Goal: Find contact information: Find contact information

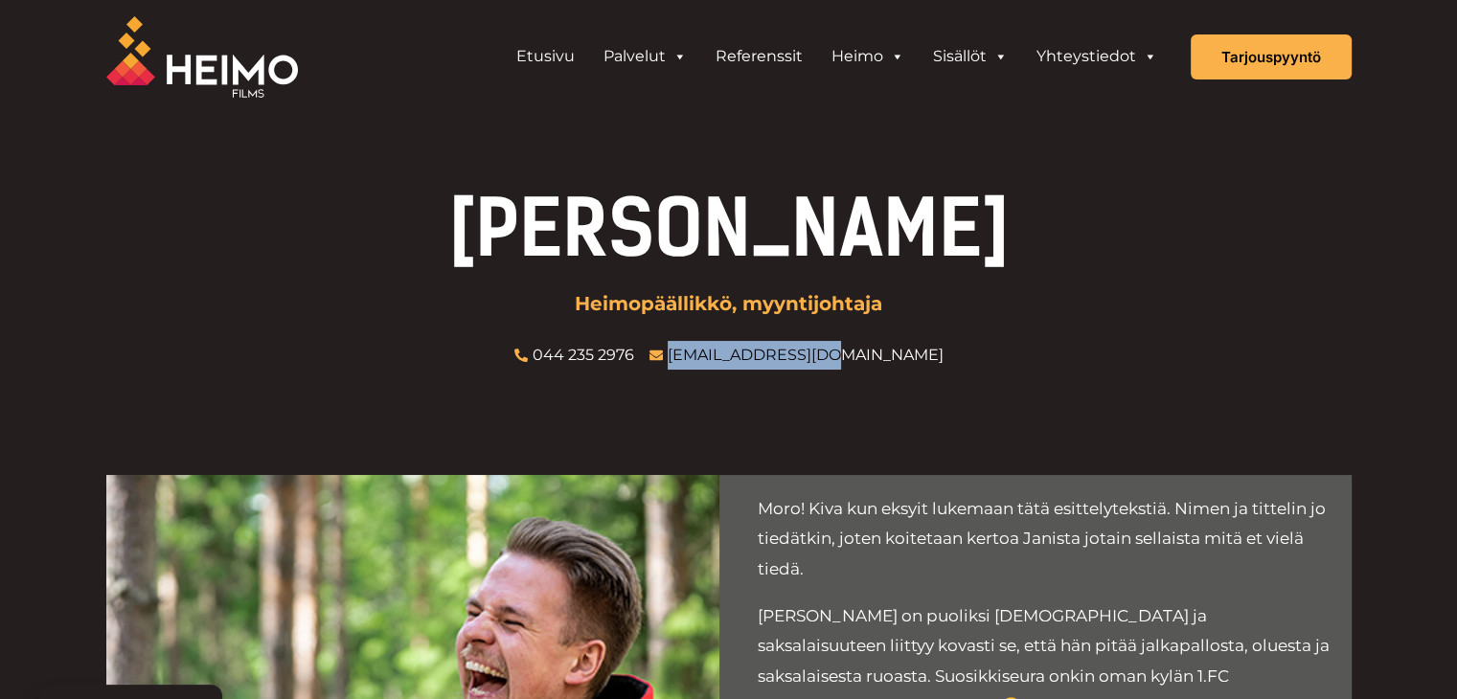
drag, startPoint x: 817, startPoint y: 348, endPoint x: 724, endPoint y: 346, distance: 92.9
click at [724, 346] on div "Jani Bieck Heimopäällikkö, myyntijohtaja 044 235 2976 jani@heimofilms.fi" at bounding box center [728, 280] width 1245 height 179
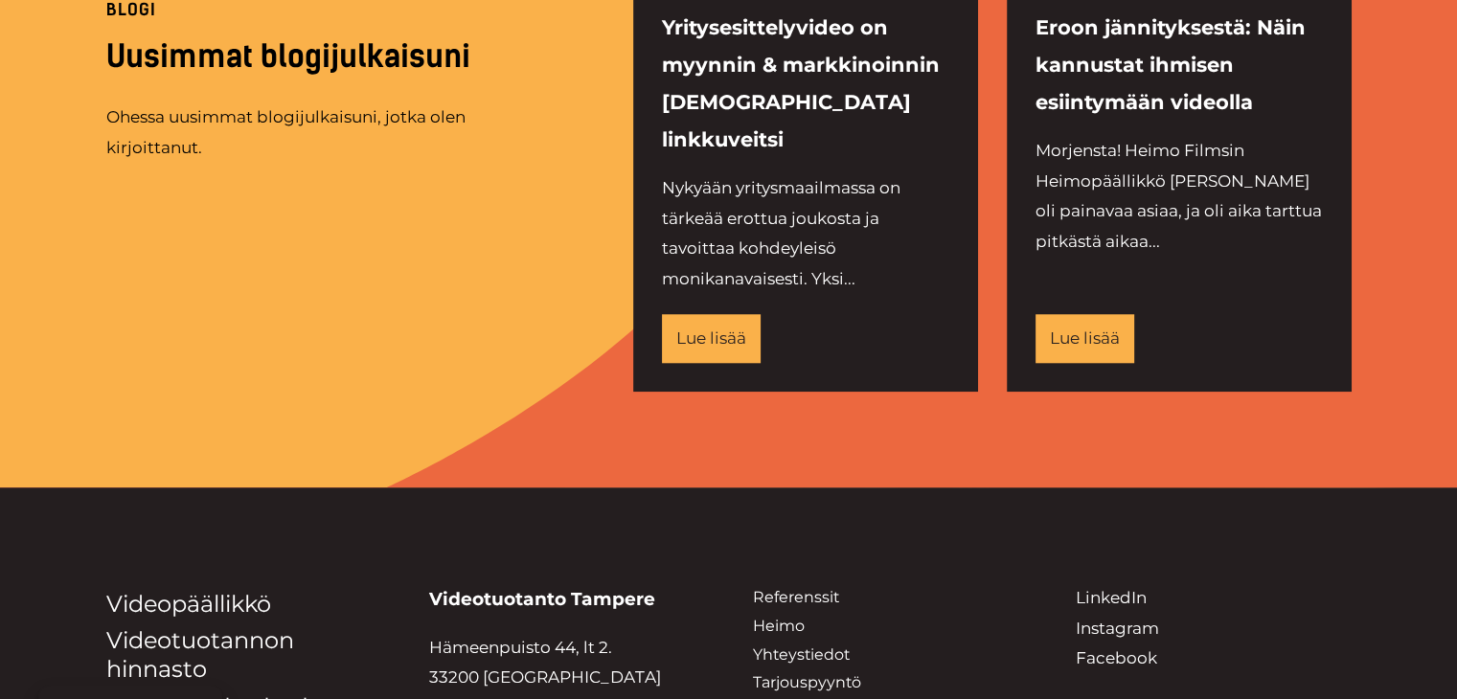
scroll to position [1895, 0]
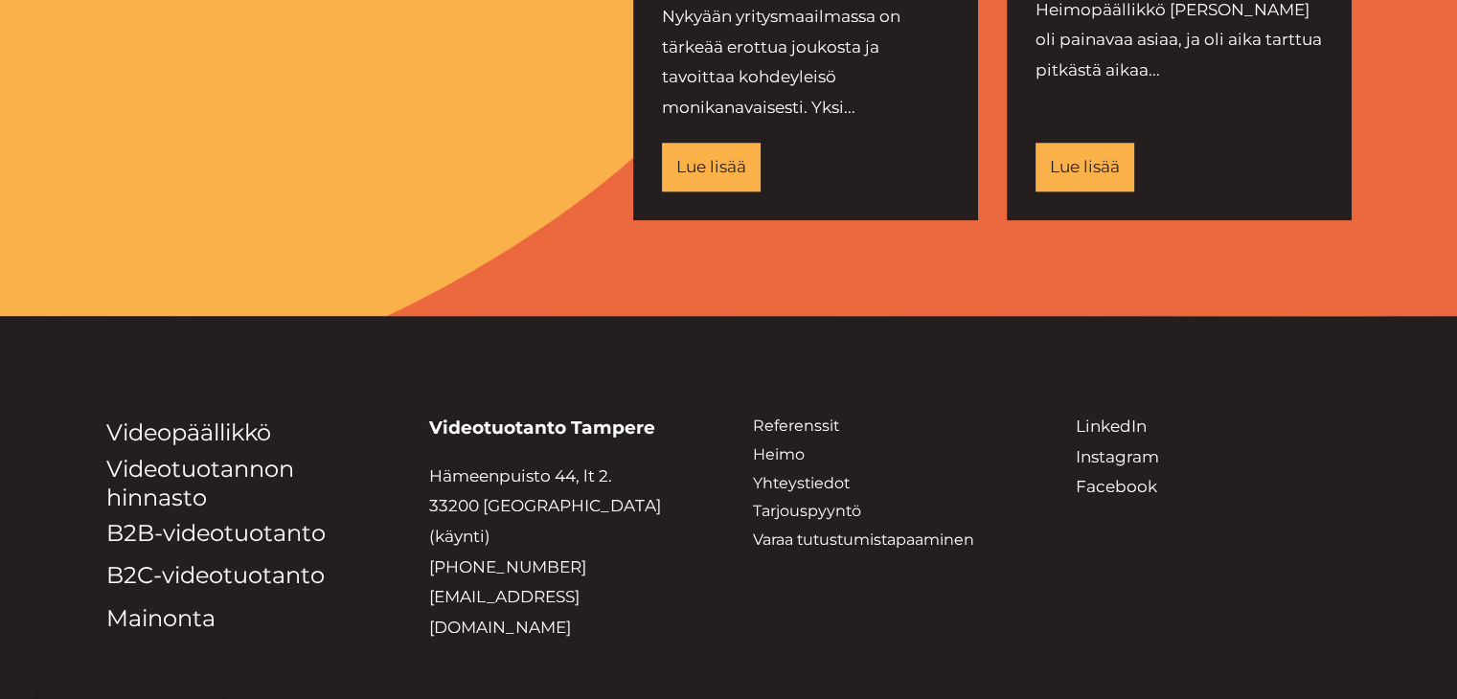
click at [793, 441] on li "Heimo" at bounding box center [891, 455] width 276 height 29
click at [801, 469] on li "Yhteystiedot" at bounding box center [891, 483] width 276 height 29
click at [801, 474] on link "Yhteystiedot" at bounding box center [801, 483] width 97 height 18
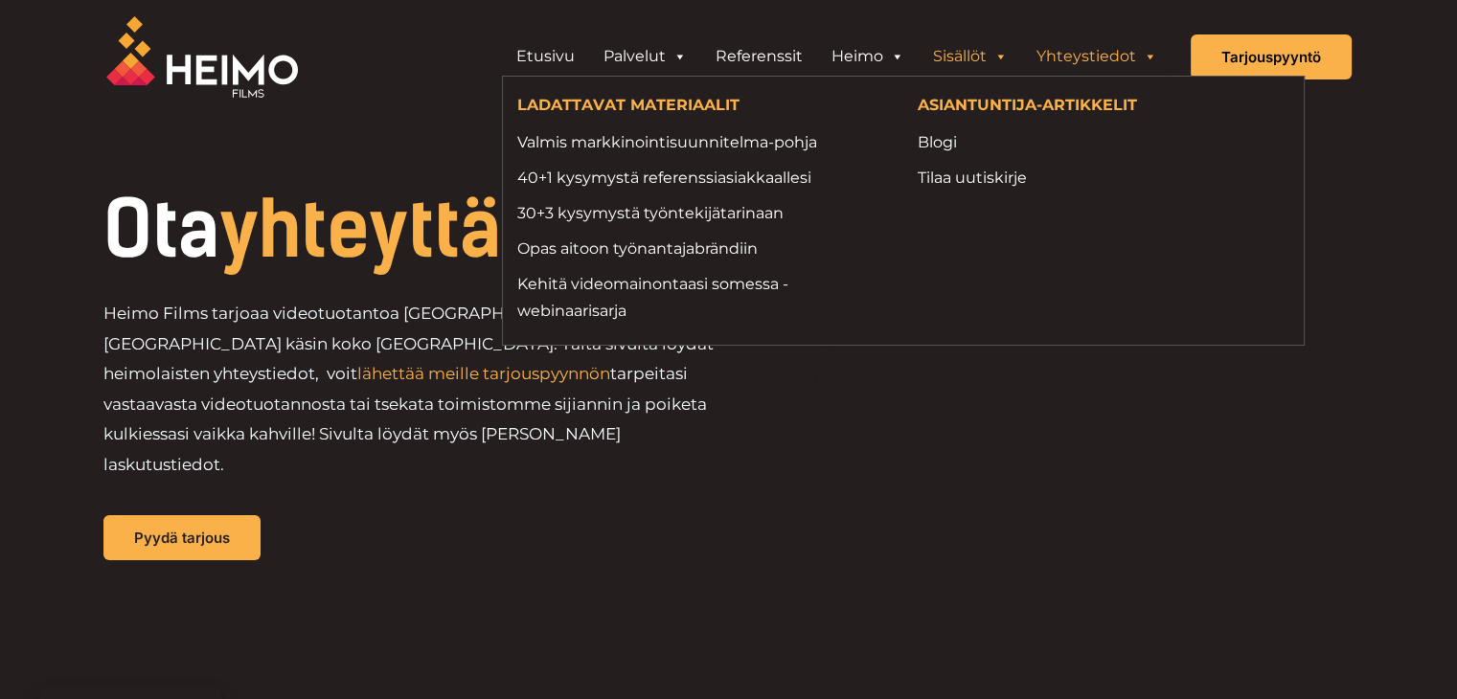
click at [996, 55] on span "Header Widget 1" at bounding box center [999, 56] width 15 height 38
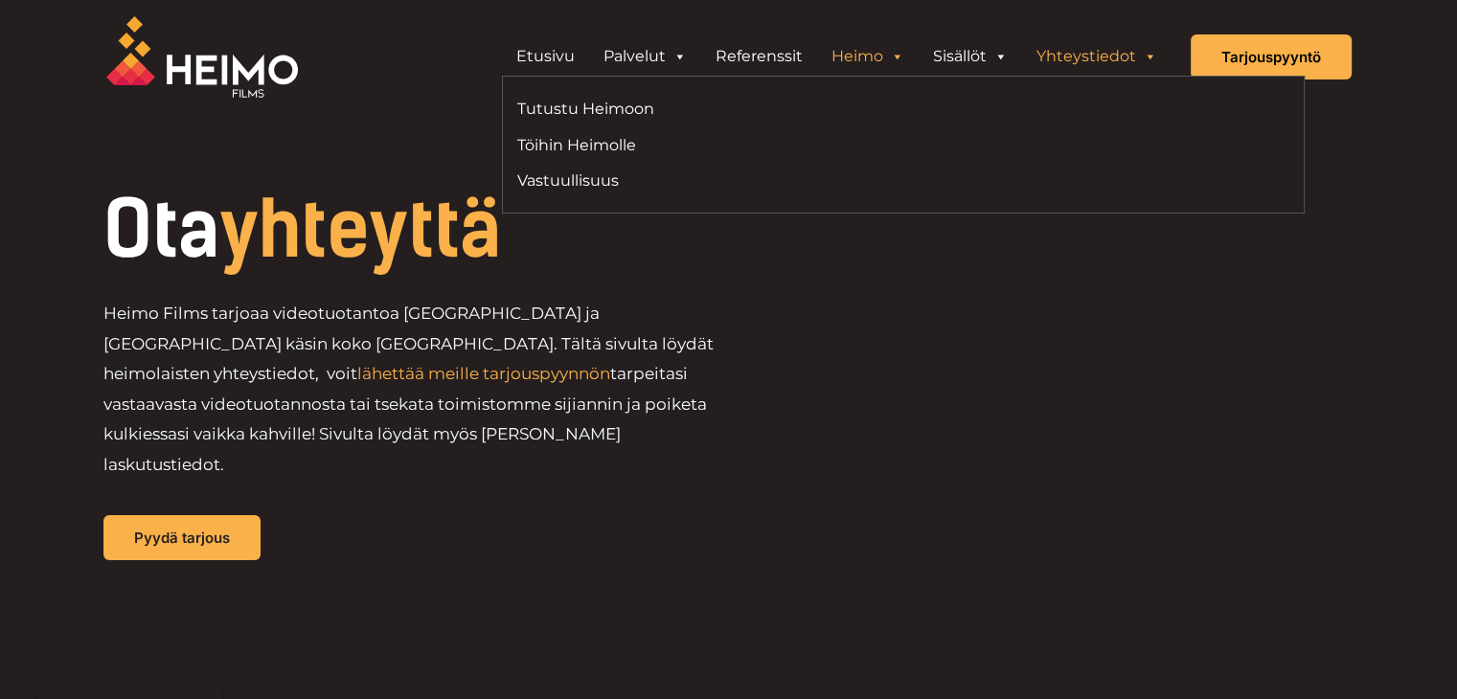
click at [858, 57] on link "Heimo" at bounding box center [868, 56] width 102 height 38
click at [542, 49] on link "Etusivu" at bounding box center [545, 56] width 87 height 38
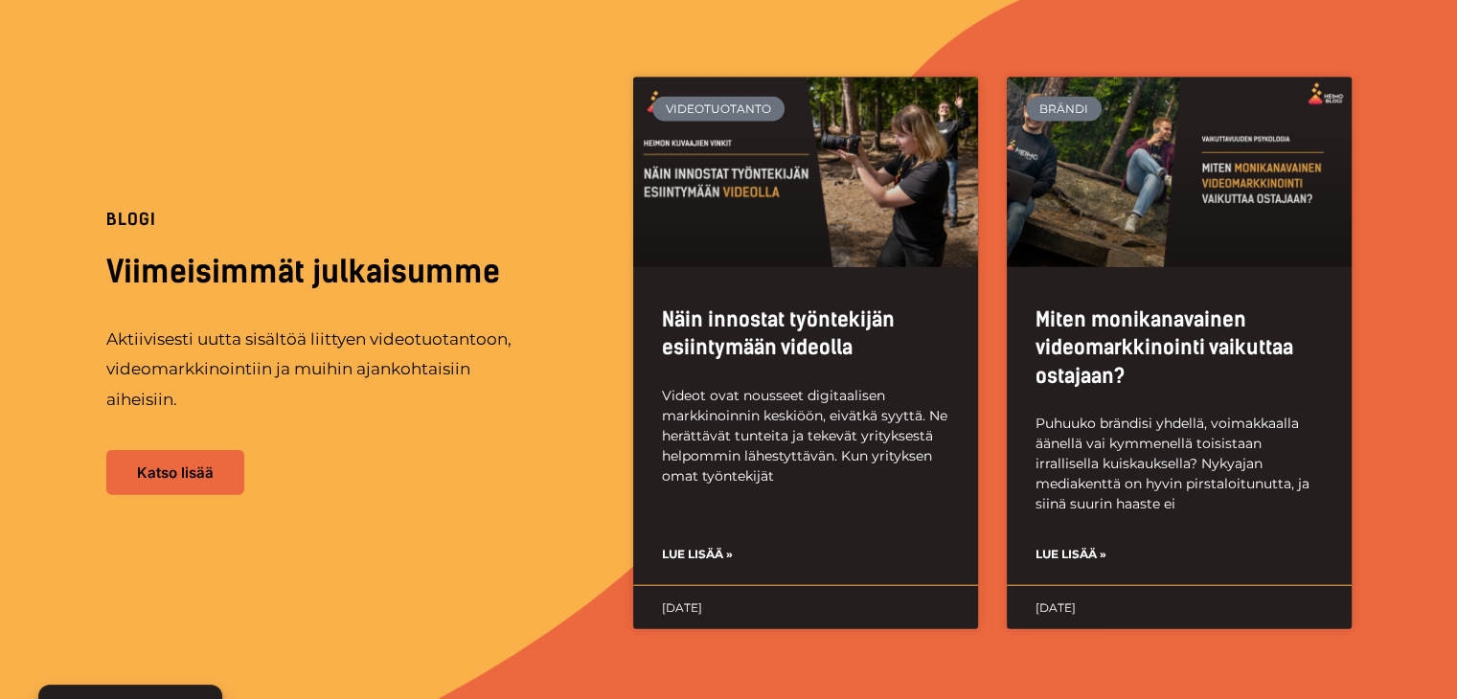
scroll to position [4808, 0]
